Goal: Transaction & Acquisition: Purchase product/service

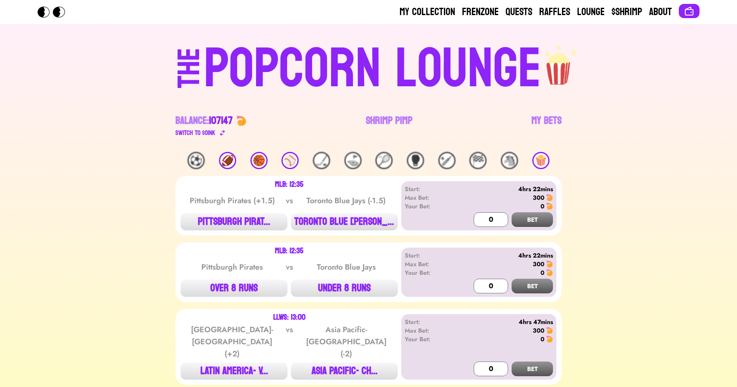
click at [539, 158] on div "🍿" at bounding box center [541, 160] width 17 height 17
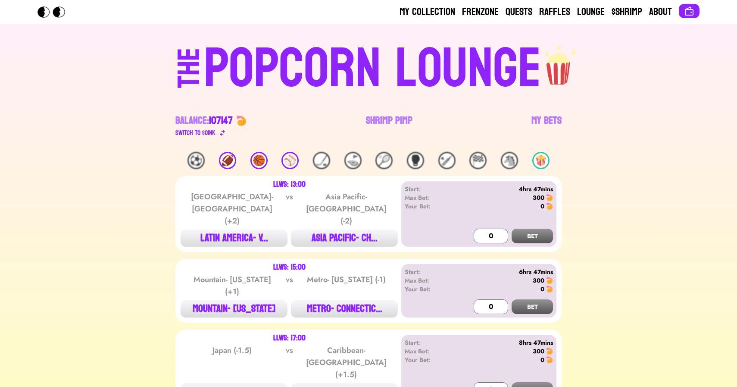
click at [298, 161] on div "⚾️" at bounding box center [290, 160] width 17 height 17
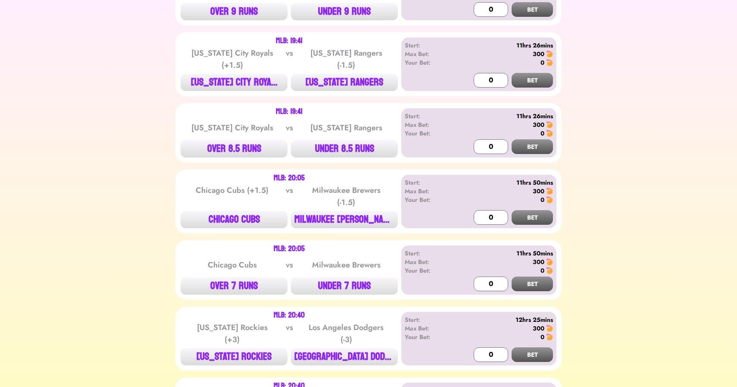
scroll to position [1364, 0]
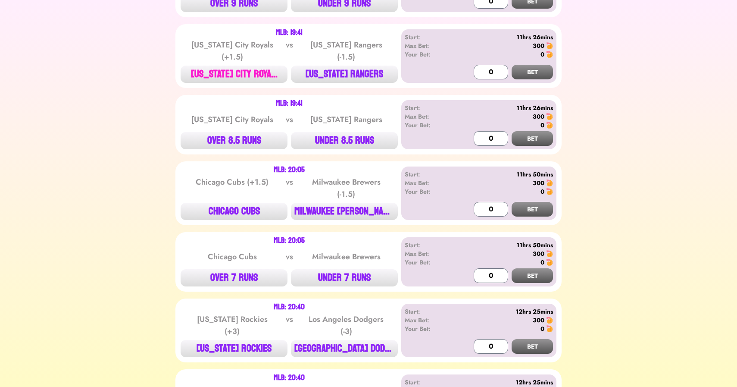
click at [248, 66] on button "[US_STATE] CITY ROYA..." at bounding box center [234, 74] width 107 height 17
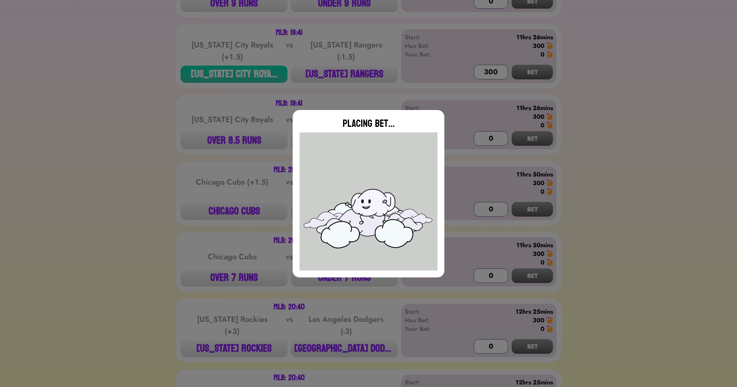
type input "0"
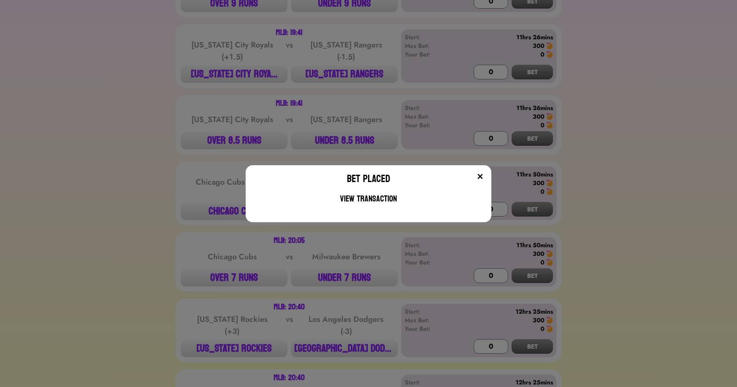
click at [243, 91] on div "Bet Placed View Transaction" at bounding box center [368, 193] width 737 height 387
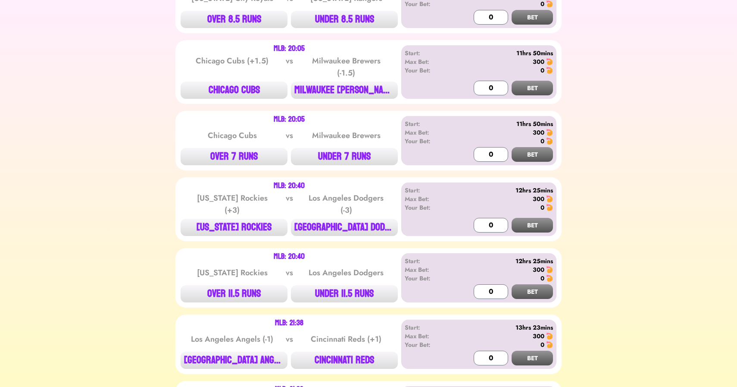
scroll to position [1508, 0]
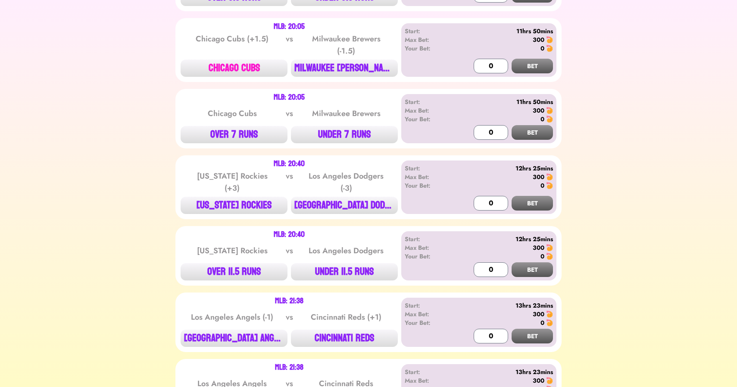
click at [226, 65] on button "CHICAGO CUBS" at bounding box center [234, 68] width 107 height 17
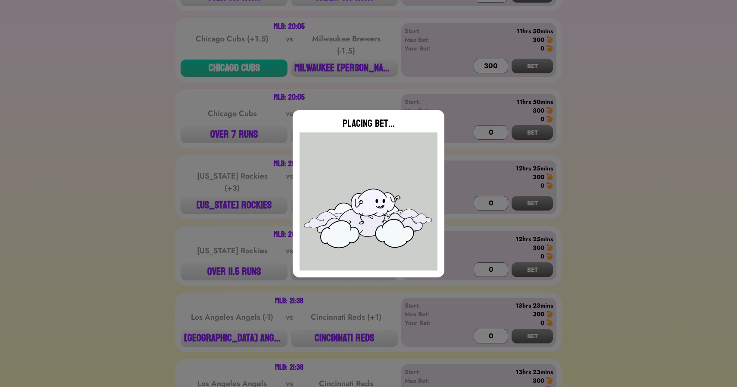
type input "0"
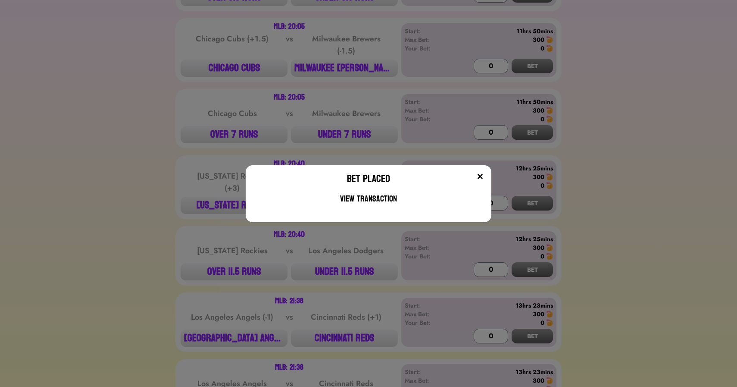
click at [87, 126] on div "Bet Placed View Transaction" at bounding box center [368, 193] width 737 height 387
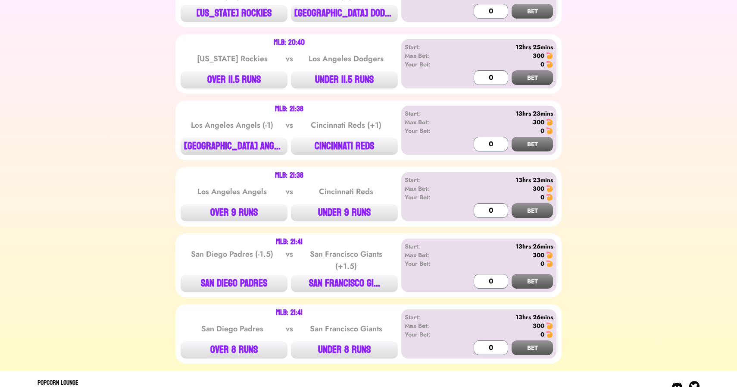
scroll to position [1705, 0]
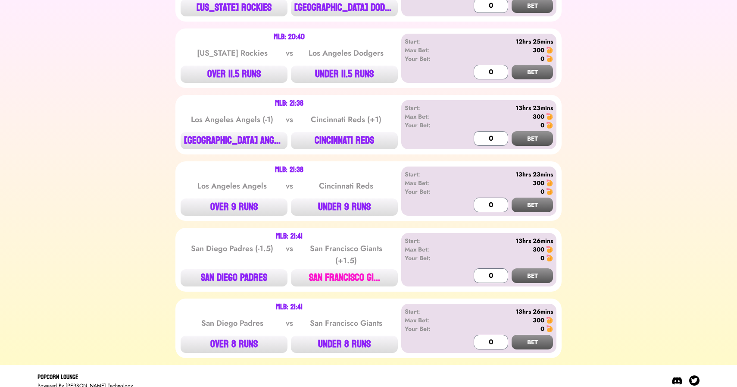
click at [349, 275] on button "SAN FRANCISCO GI..." at bounding box center [344, 277] width 107 height 17
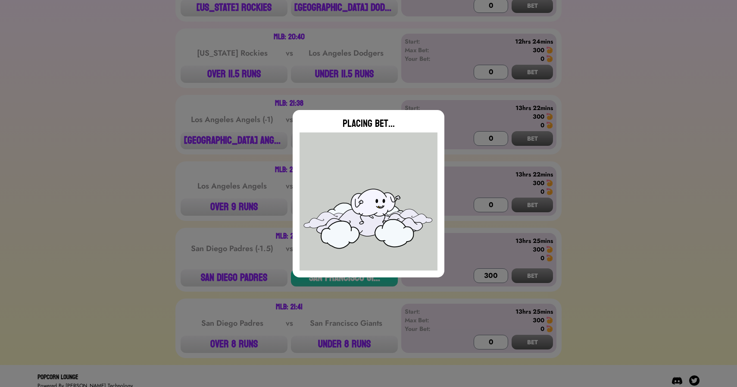
type input "0"
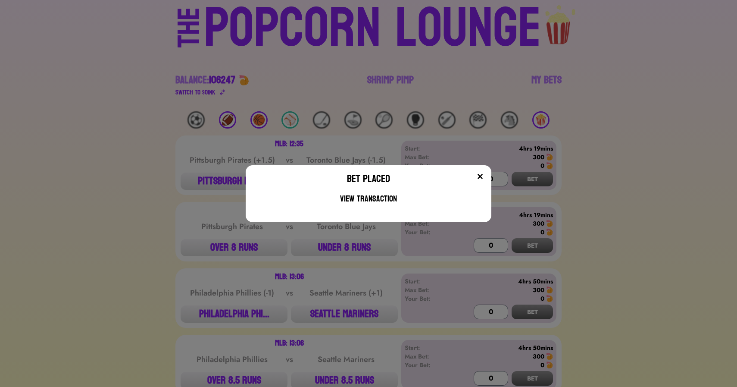
scroll to position [0, 0]
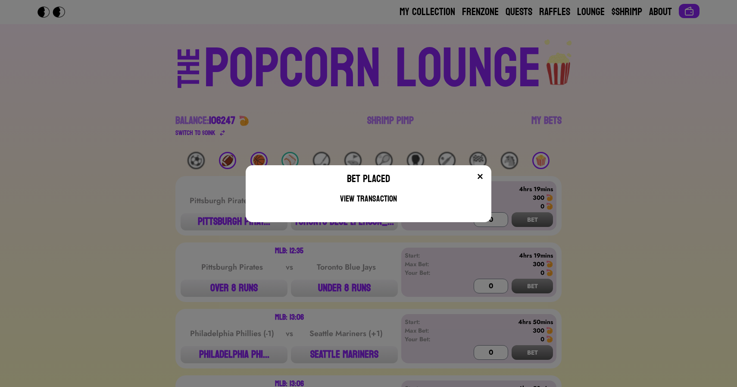
click at [166, 134] on div "Bet Placed View Transaction" at bounding box center [368, 193] width 737 height 387
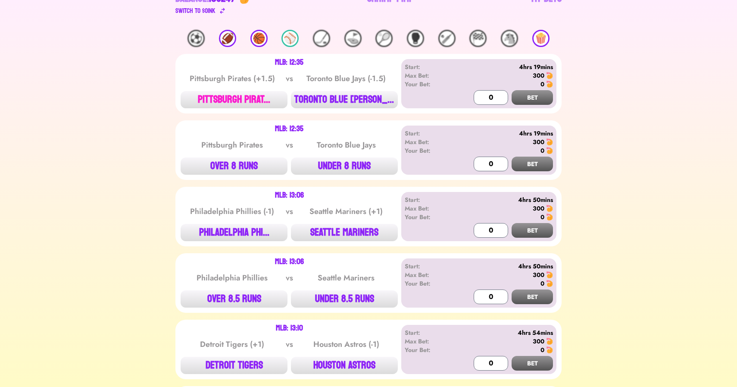
scroll to position [49, 0]
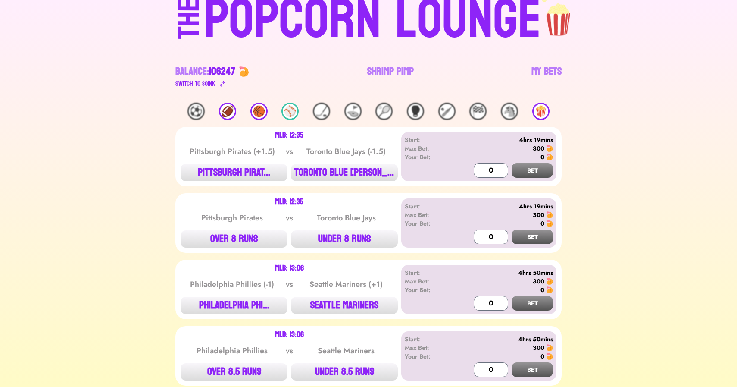
click at [259, 110] on div "🏀" at bounding box center [259, 111] width 17 height 17
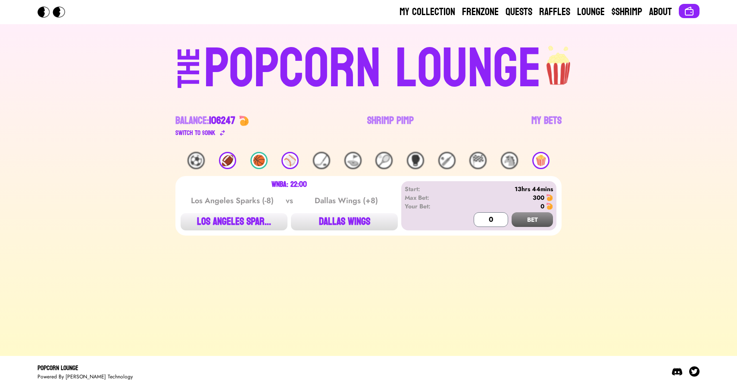
scroll to position [0, 0]
click at [226, 164] on div "🏈" at bounding box center [227, 160] width 17 height 17
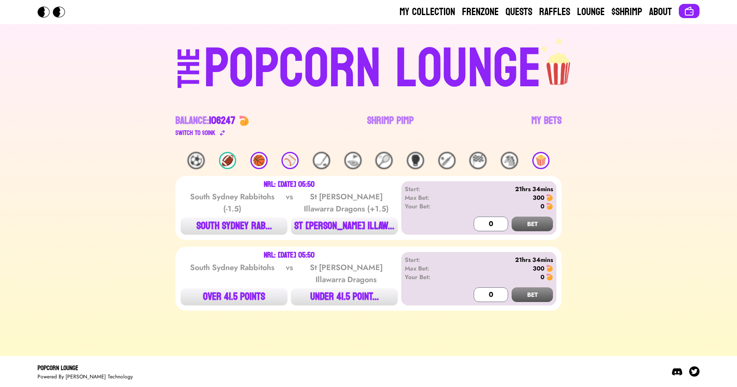
click at [538, 156] on div "🍿" at bounding box center [541, 160] width 17 height 17
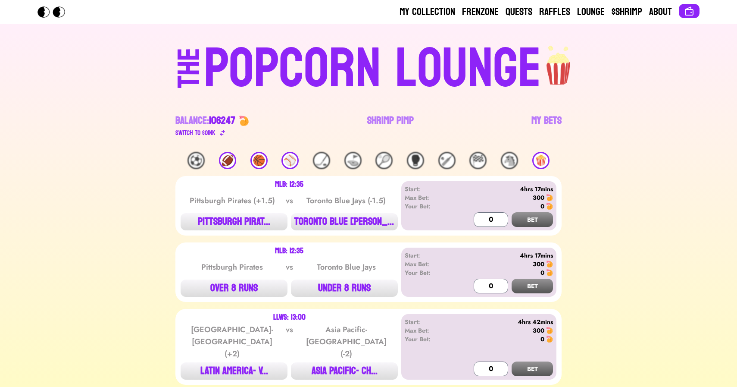
click at [543, 162] on div "🍿" at bounding box center [541, 160] width 17 height 17
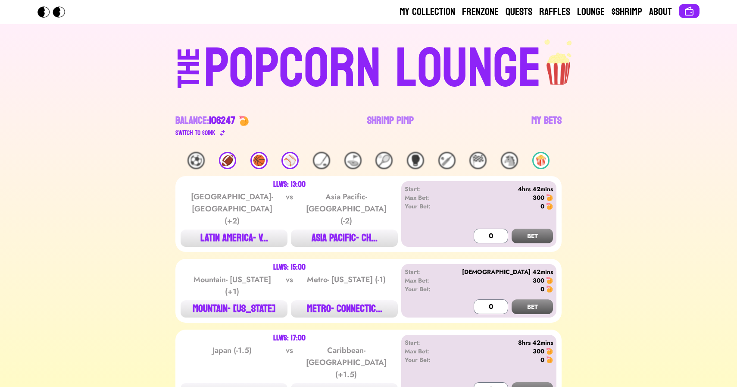
click at [538, 158] on div "🍿" at bounding box center [541, 160] width 17 height 17
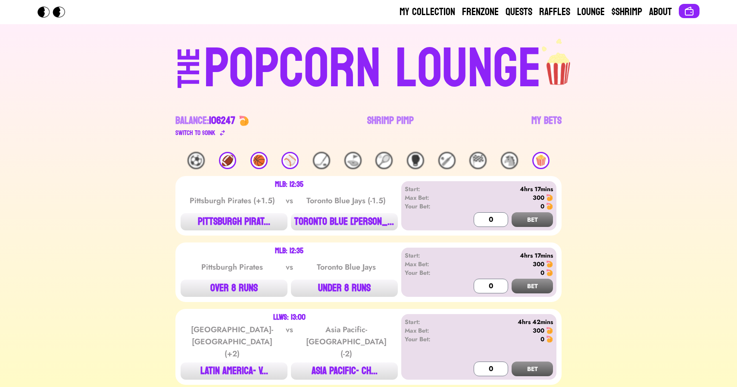
click at [289, 160] on div "⚾️" at bounding box center [290, 160] width 17 height 17
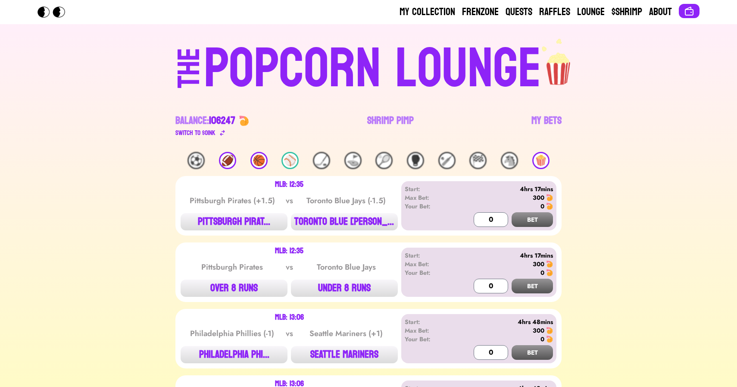
click at [289, 160] on div "⚾️" at bounding box center [290, 160] width 17 height 17
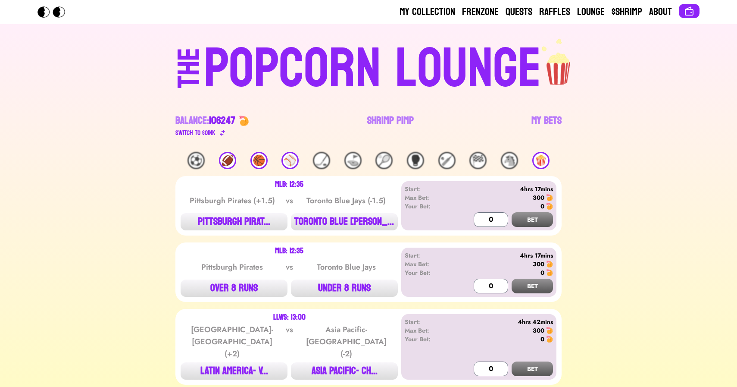
click at [262, 160] on div "🏀" at bounding box center [259, 160] width 17 height 17
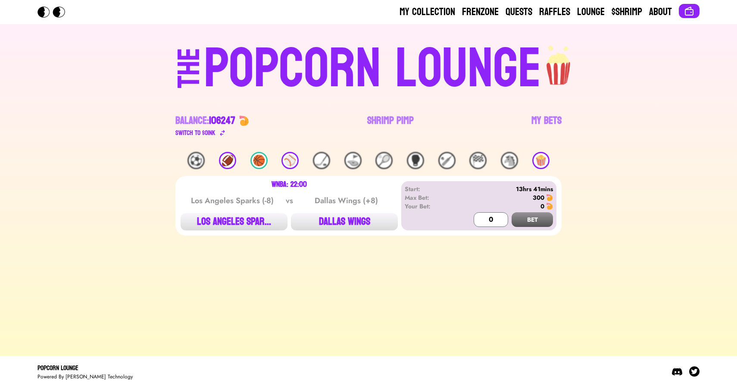
click at [253, 157] on div "🏀" at bounding box center [259, 160] width 17 height 17
